Goal: Communication & Community: Answer question/provide support

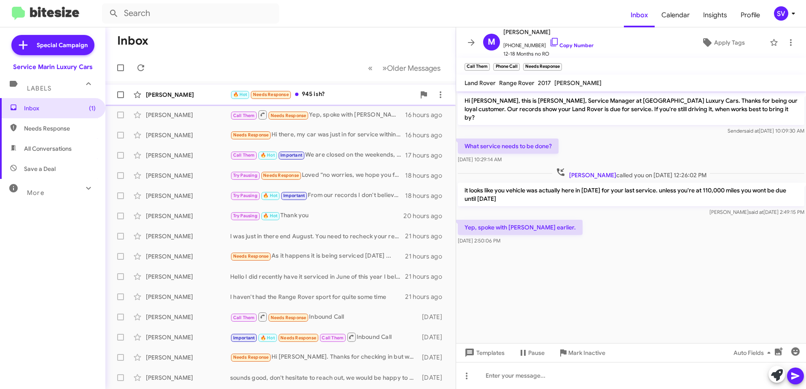
click at [348, 92] on div "🔥 Hot Needs Response 945 ish?" at bounding box center [322, 95] width 185 height 10
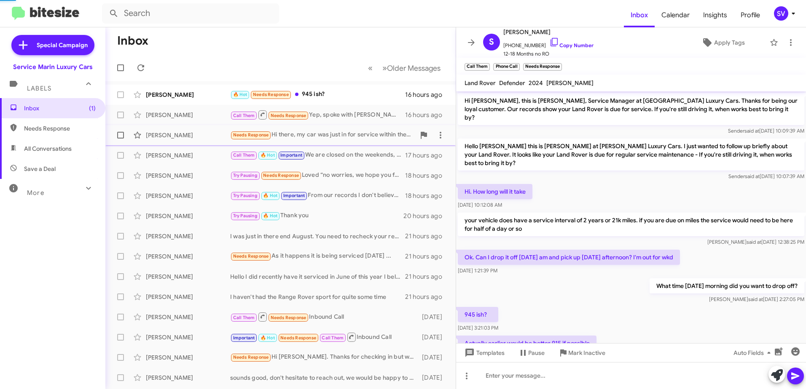
scroll to position [19, 0]
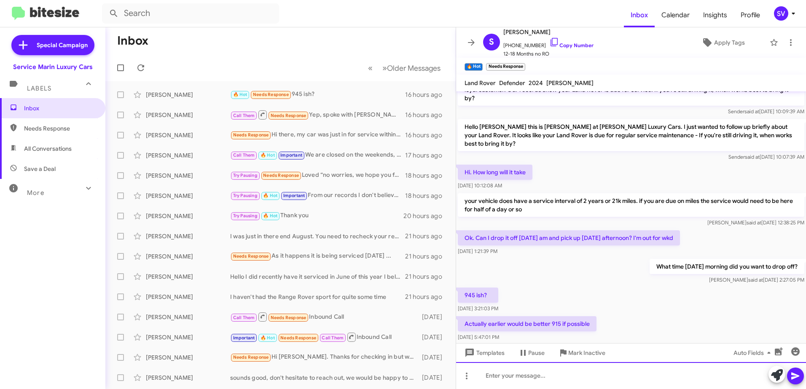
click at [517, 381] on div at bounding box center [631, 376] width 350 height 27
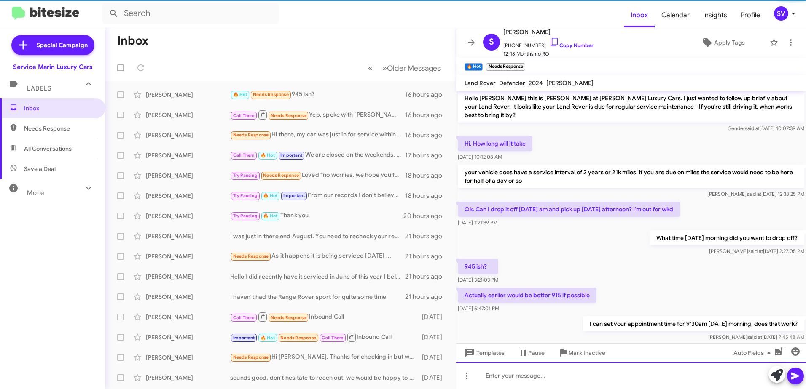
scroll to position [50, 0]
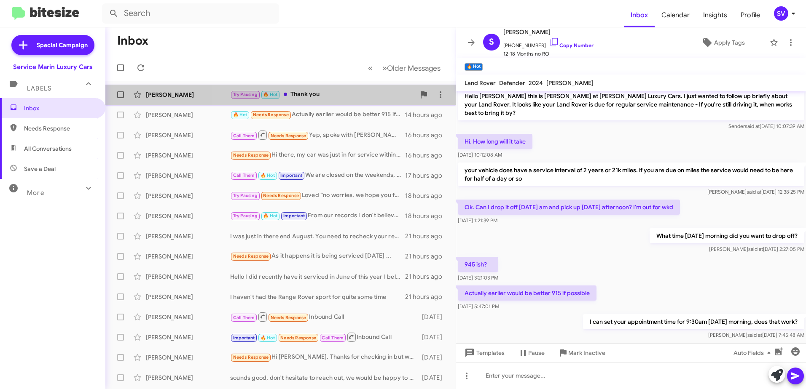
click at [337, 95] on div "Try Pausing 🔥 Hot Thank you" at bounding box center [322, 95] width 185 height 10
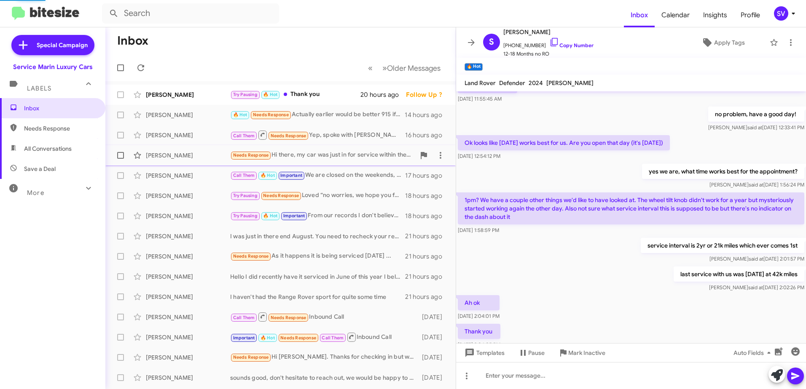
scroll to position [294, 0]
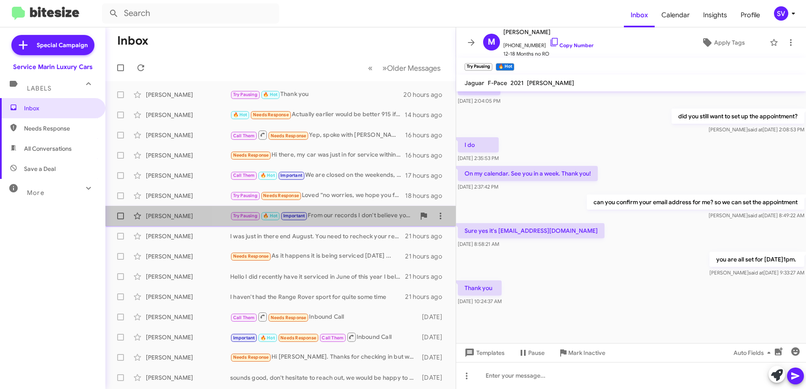
click at [337, 218] on div "Try Pausing 🔥 Hot Important From our records I don't believe your vehicle has a…" at bounding box center [322, 216] width 185 height 10
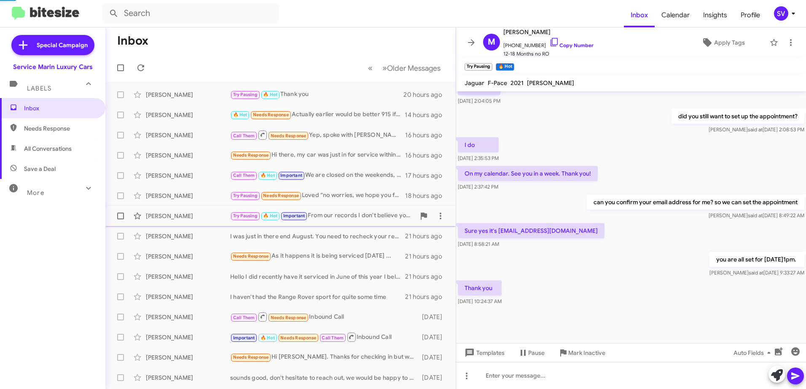
scroll to position [11, 0]
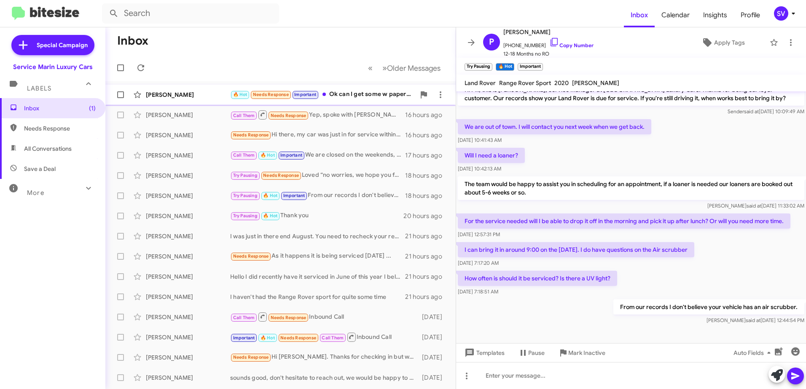
click at [361, 94] on div "🔥 Hot Needs Response Important Ok can I get some w paperwork quickly? I need to…" at bounding box center [322, 95] width 185 height 10
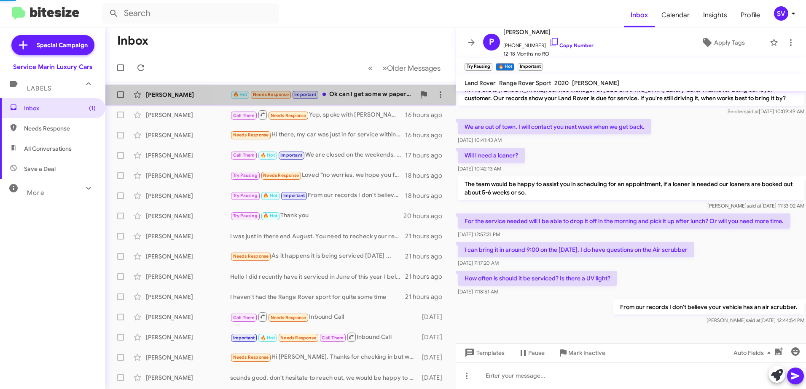
scroll to position [81, 0]
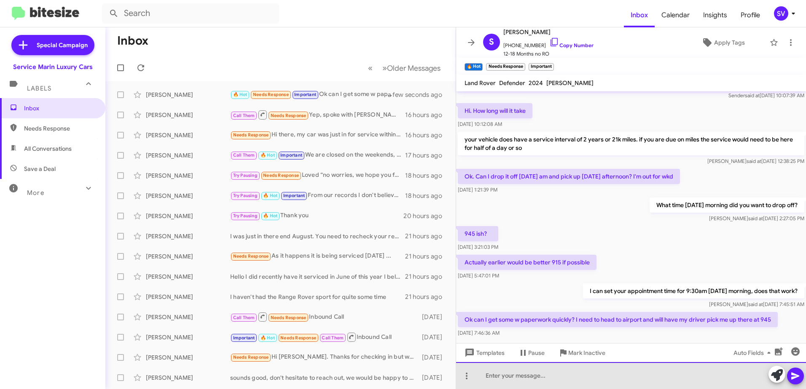
click at [520, 376] on div at bounding box center [631, 376] width 350 height 27
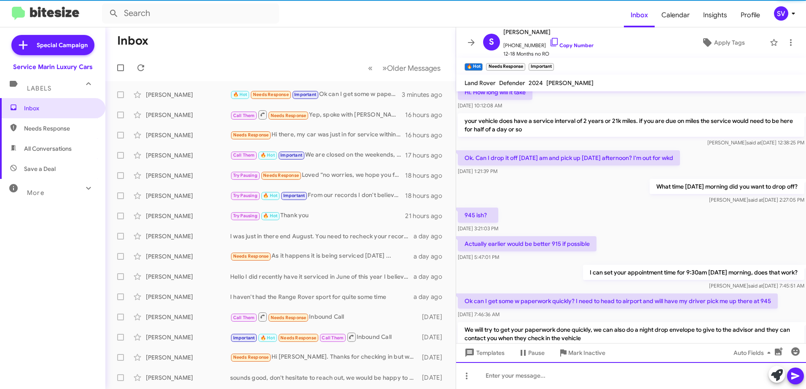
scroll to position [120, 0]
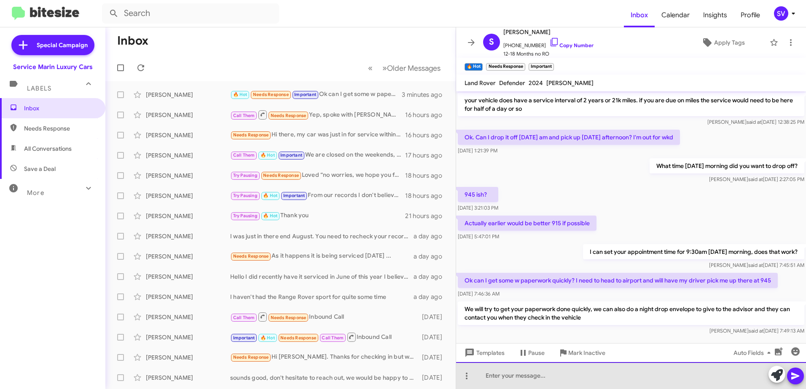
click at [625, 378] on div at bounding box center [631, 376] width 350 height 27
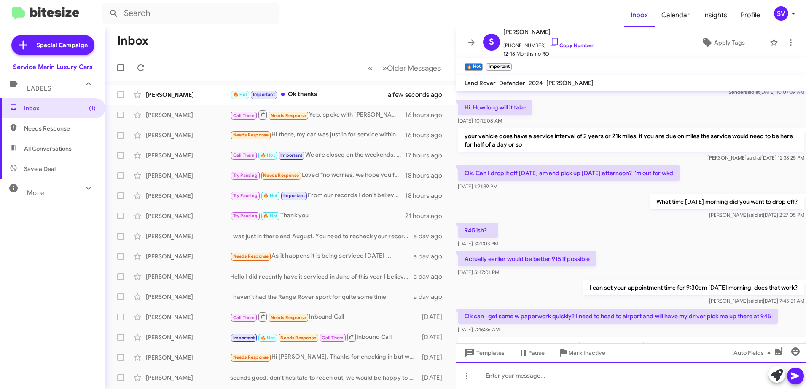
scroll to position [151, 0]
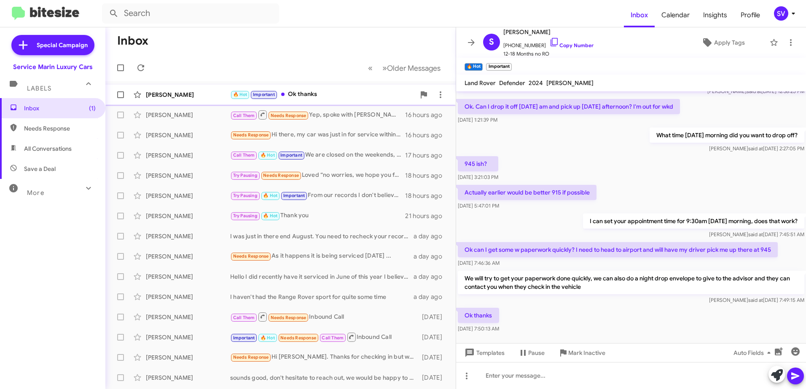
click at [339, 93] on div "🔥 Hot Important Ok thanks" at bounding box center [322, 95] width 185 height 10
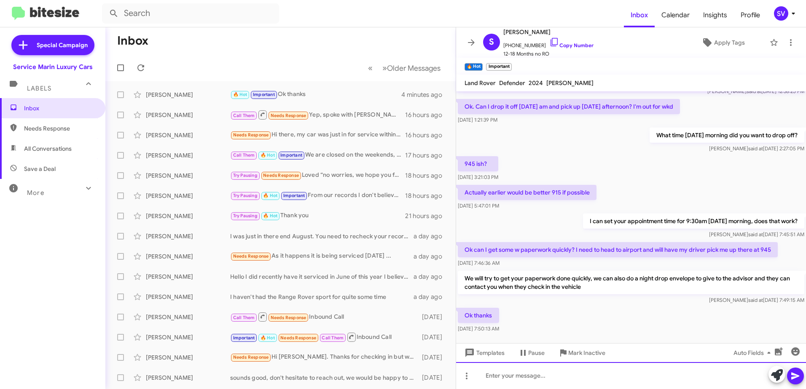
click at [581, 379] on div at bounding box center [631, 376] width 350 height 27
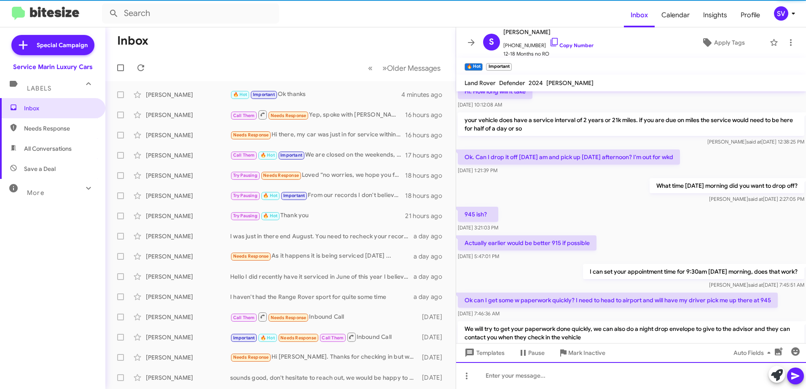
scroll to position [182, 0]
